Goal: Task Accomplishment & Management: Manage account settings

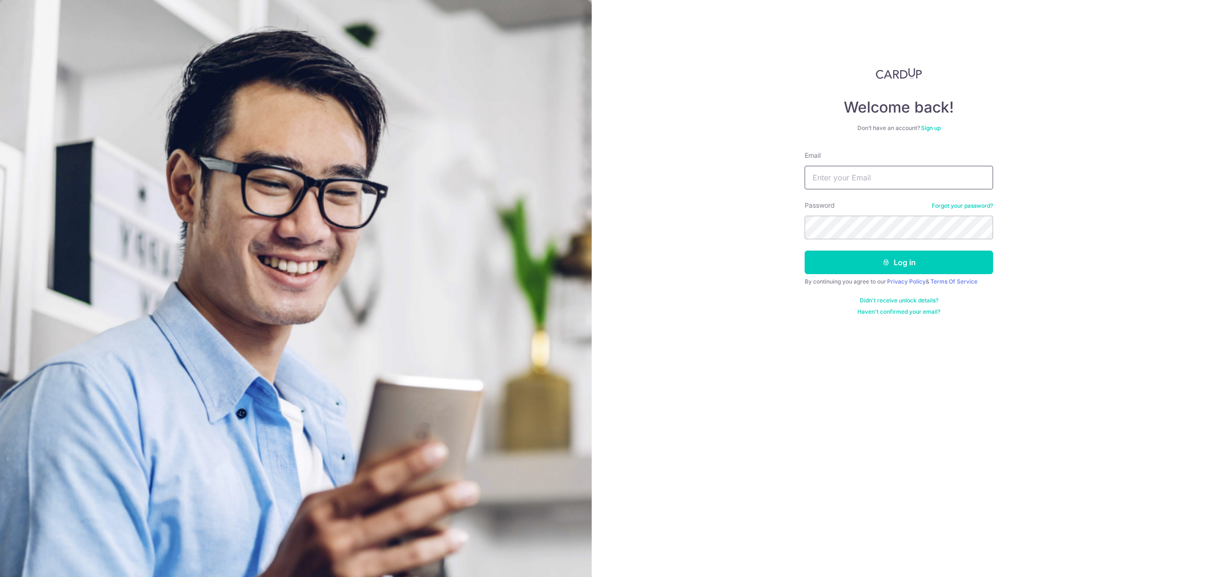
click at [834, 174] on input "Email" at bounding box center [898, 178] width 188 height 24
paste input "[EMAIL_ADDRESS][DOMAIN_NAME]"
type input "[EMAIL_ADDRESS][DOMAIN_NAME]"
click at [863, 265] on button "Log in" at bounding box center [898, 263] width 188 height 24
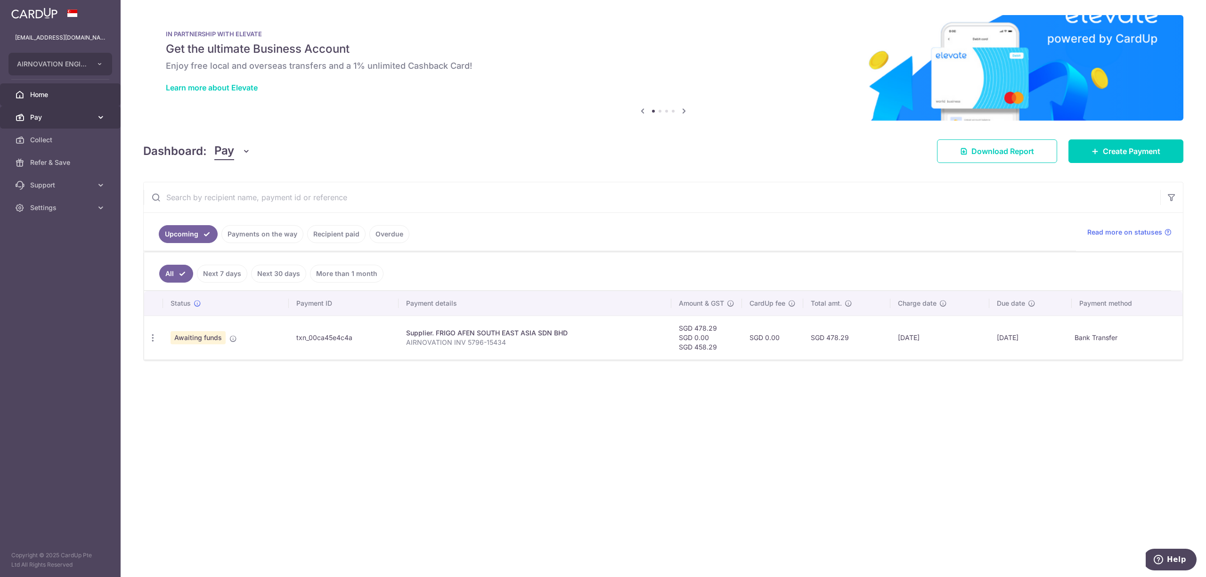
click at [105, 115] on link "Pay" at bounding box center [60, 117] width 121 height 23
click at [52, 161] on span "Recipients" at bounding box center [61, 162] width 62 height 9
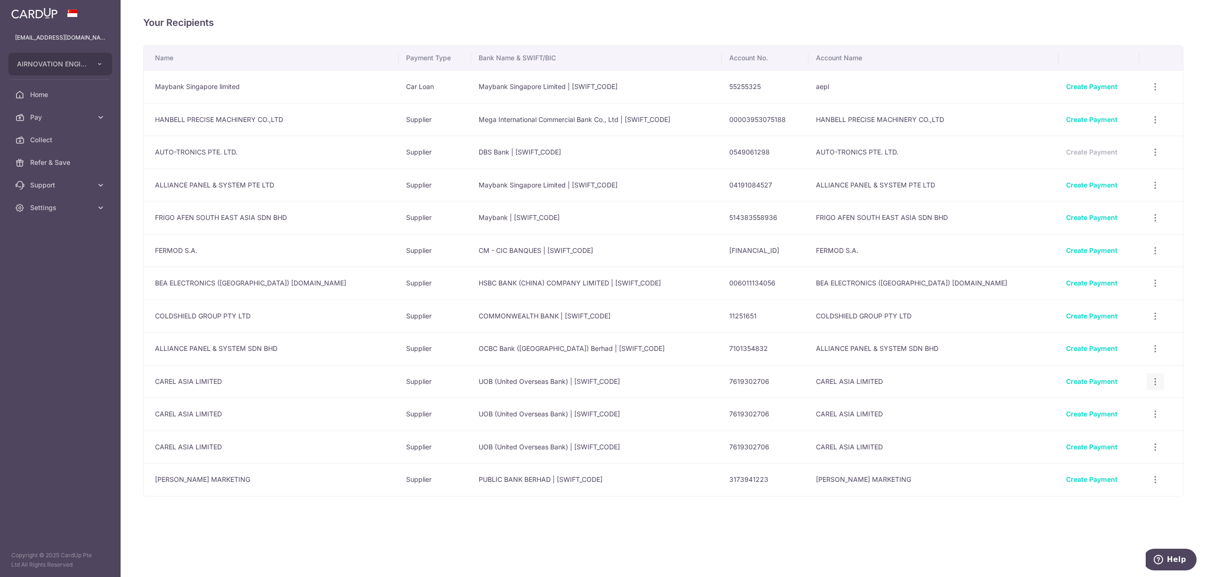
click at [1150, 383] on icon "button" at bounding box center [1155, 382] width 10 height 10
click at [1099, 409] on span "View/Edit" at bounding box center [1124, 407] width 64 height 11
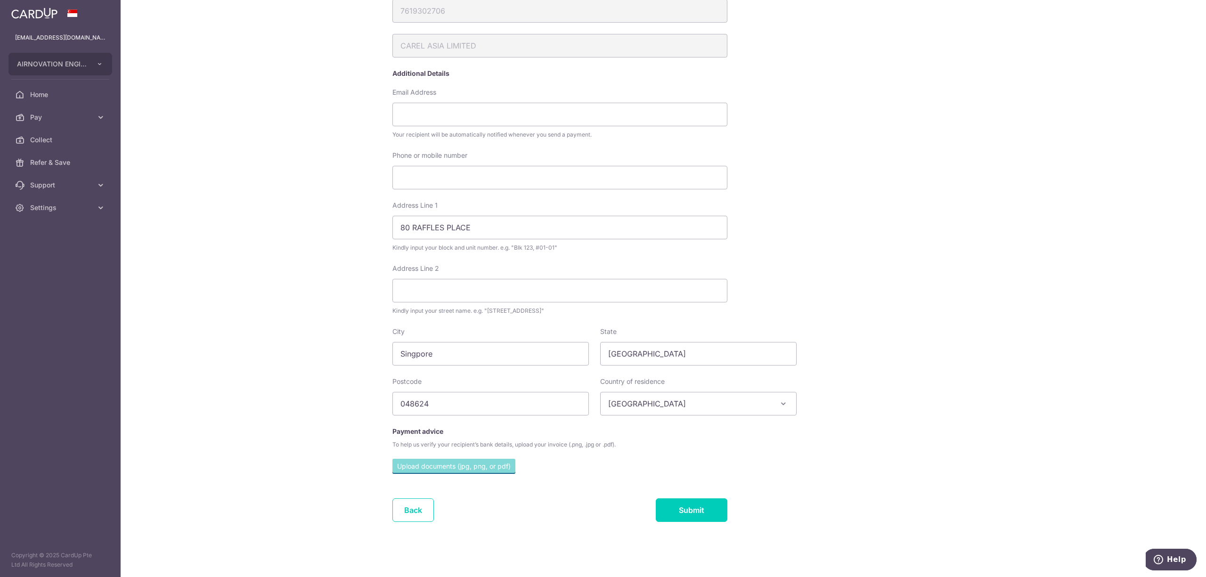
scroll to position [132, 0]
click at [394, 511] on link "Back" at bounding box center [412, 510] width 41 height 24
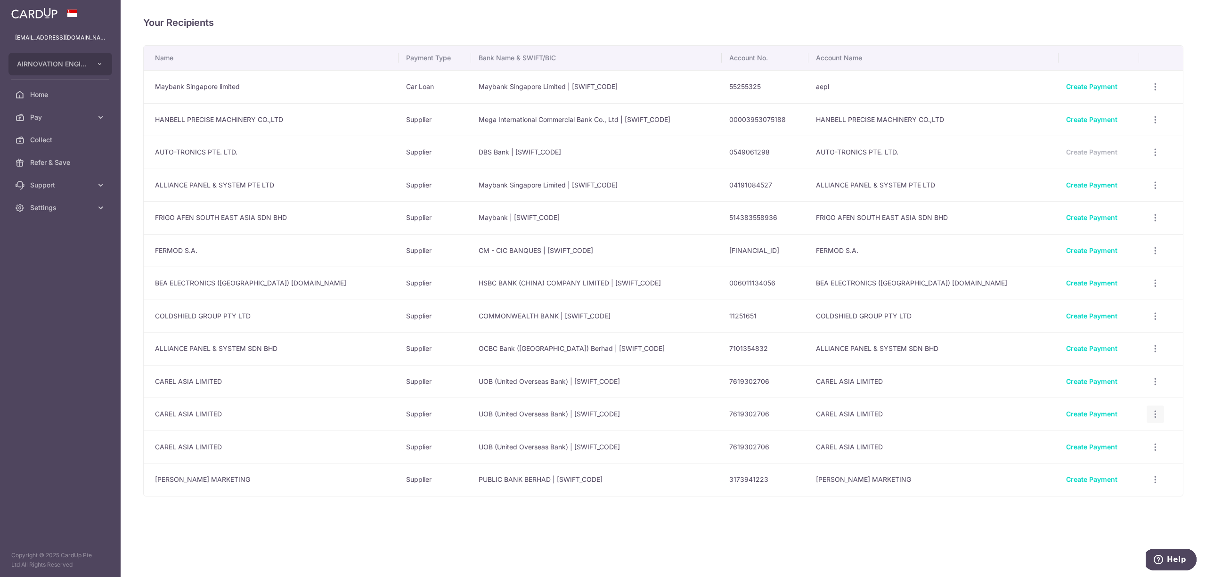
click at [1150, 416] on icon "button" at bounding box center [1155, 414] width 10 height 10
click at [1096, 442] on span "View/Edit" at bounding box center [1124, 440] width 64 height 11
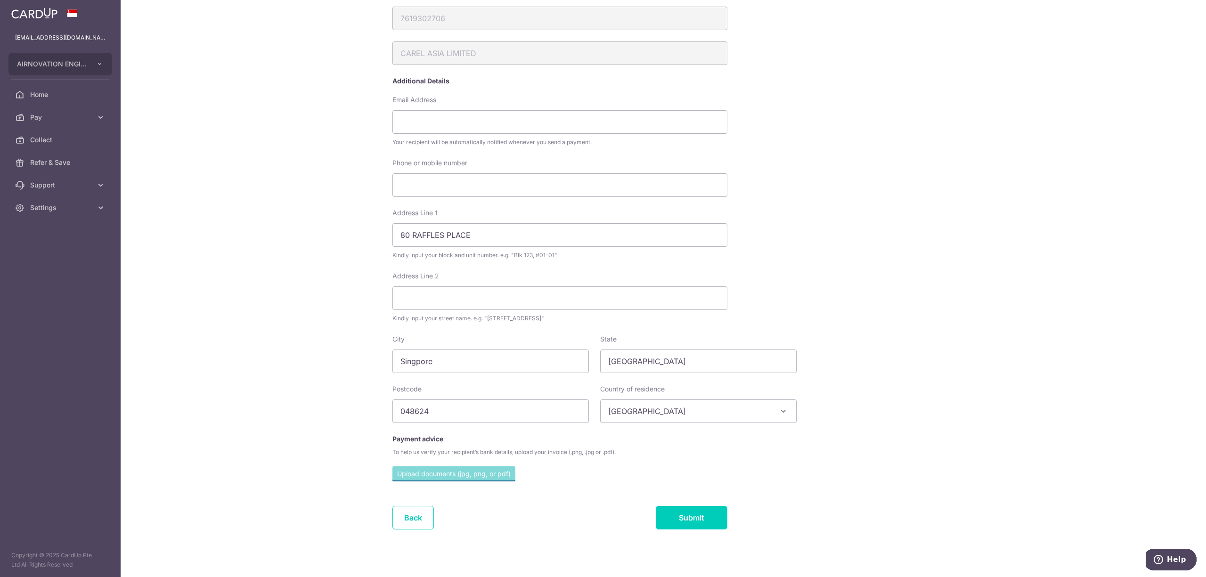
scroll to position [132, 0]
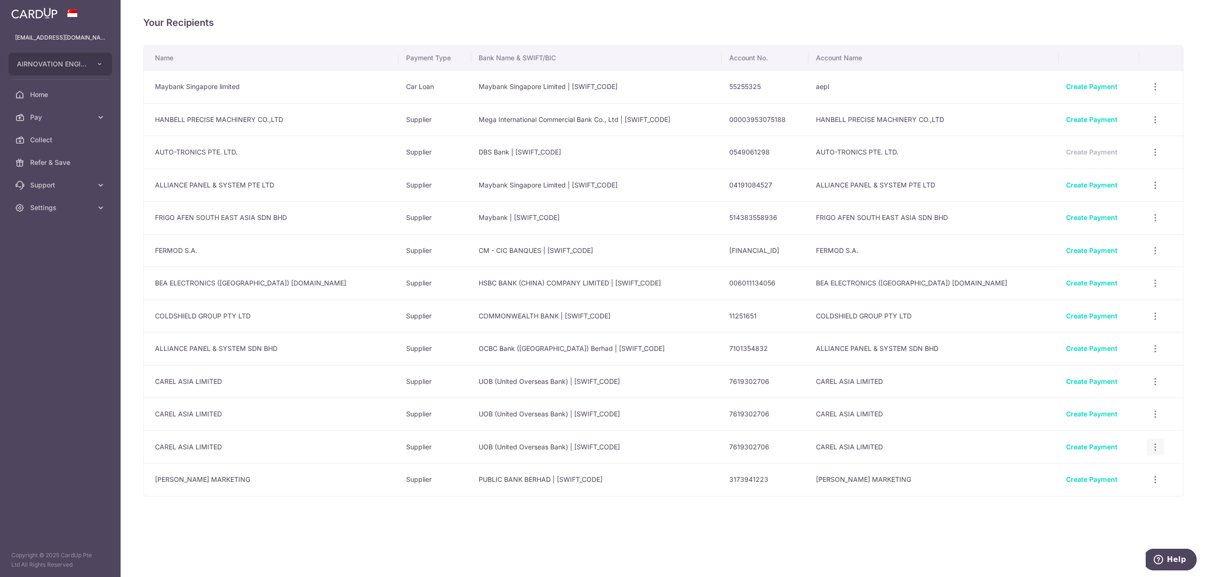
click at [1151, 451] on icon "button" at bounding box center [1155, 447] width 10 height 10
click at [1093, 475] on span "View/Edit" at bounding box center [1124, 472] width 64 height 11
click at [101, 207] on icon at bounding box center [100, 207] width 9 height 9
click at [44, 252] on span "Logout" at bounding box center [61, 252] width 62 height 9
